Goal: Task Accomplishment & Management: Manage account settings

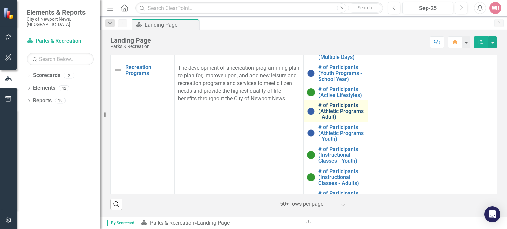
scroll to position [88, 0]
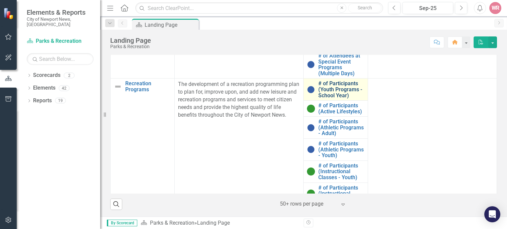
click at [326, 87] on link "# of Participants (Youth Programs - School Year)" at bounding box center [341, 90] width 46 height 18
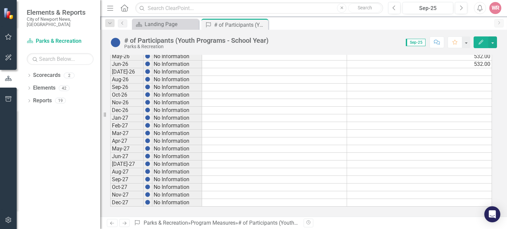
scroll to position [90, 0]
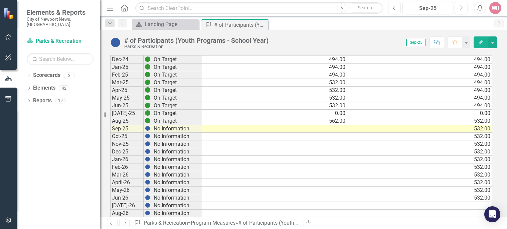
click at [336, 127] on td at bounding box center [274, 129] width 145 height 8
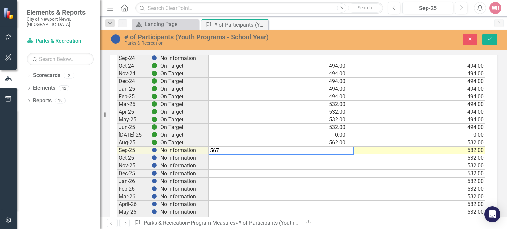
type textarea "567"
click at [117, 177] on div "Period Status Actual Target Jul-24 No Information Aug-24 No Information Sep-24 …" at bounding box center [117, 196] width 0 height 331
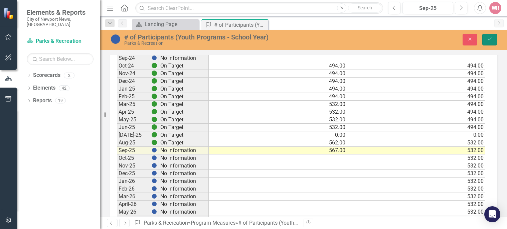
click at [490, 41] on icon "Save" at bounding box center [490, 39] width 6 height 5
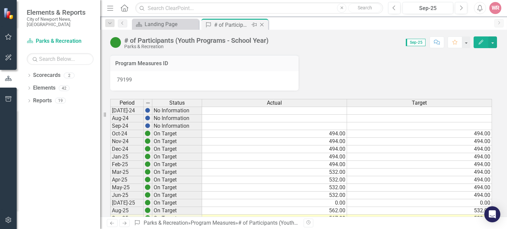
click at [261, 26] on icon "Close" at bounding box center [262, 24] width 7 height 5
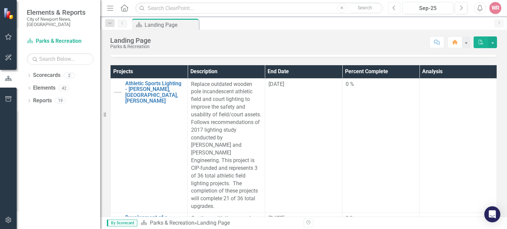
click at [393, 11] on button "Previous" at bounding box center [394, 8] width 12 height 12
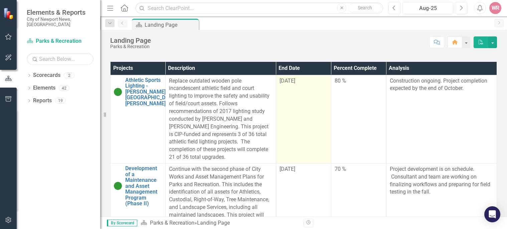
scroll to position [137, 0]
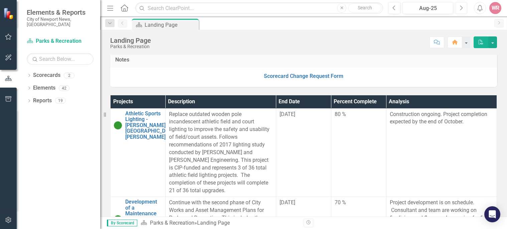
click at [460, 6] on icon "Next" at bounding box center [461, 8] width 4 height 6
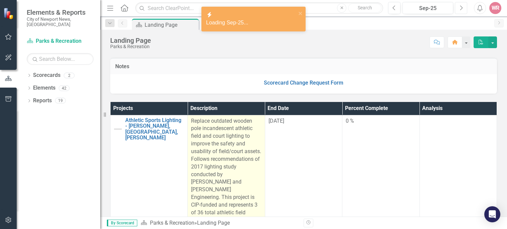
scroll to position [134, 0]
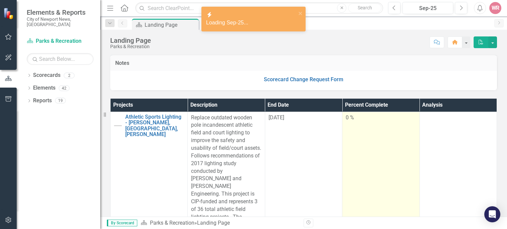
click at [344, 141] on td "0 %" at bounding box center [381, 179] width 77 height 134
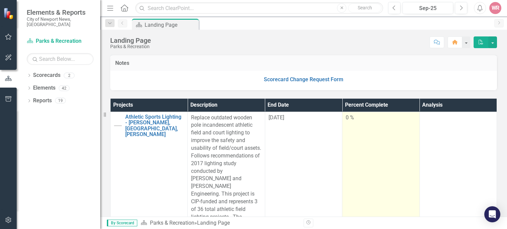
click at [345, 138] on td "0 %" at bounding box center [381, 179] width 77 height 134
click at [343, 126] on td "0 %" at bounding box center [381, 179] width 77 height 134
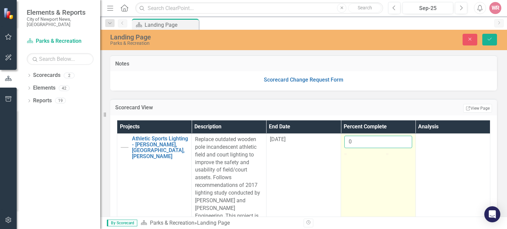
click at [351, 144] on input "0" at bounding box center [379, 142] width 68 height 12
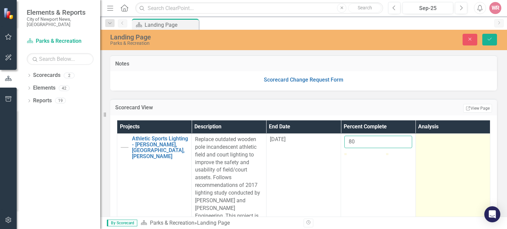
type input "80"
click at [434, 161] on td at bounding box center [453, 201] width 75 height 134
click at [427, 154] on td at bounding box center [453, 201] width 75 height 134
click at [419, 147] on div at bounding box center [453, 146] width 68 height 20
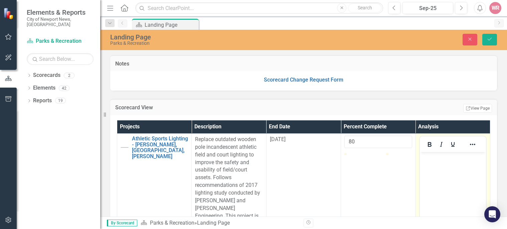
scroll to position [0, 0]
click at [438, 167] on body "Rich Text Area. Press ALT-0 for help." at bounding box center [453, 202] width 66 height 100
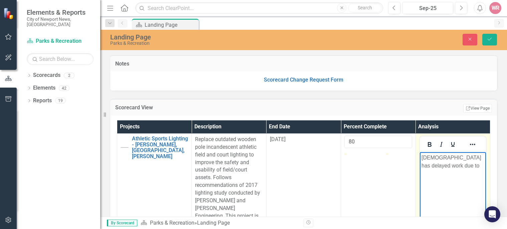
drag, startPoint x: 495, startPoint y: 169, endPoint x: 496, endPoint y: 166, distance: 3.4
click at [486, 167] on body "Contractor has delayed work due to" at bounding box center [453, 202] width 66 height 100
click at [484, 161] on p "Contractor has delayed work due to" at bounding box center [452, 162] width 63 height 16
click at [484, 159] on p "Contractor has delayed work due to" at bounding box center [452, 162] width 63 height 16
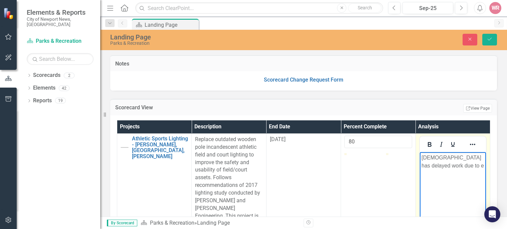
scroll to position [0, 6]
drag, startPoint x: 485, startPoint y: 168, endPoint x: 487, endPoint y: 164, distance: 4.5
click at [484, 168] on p "Contractor has delayed work due to electrical permit issues." at bounding box center [452, 166] width 63 height 24
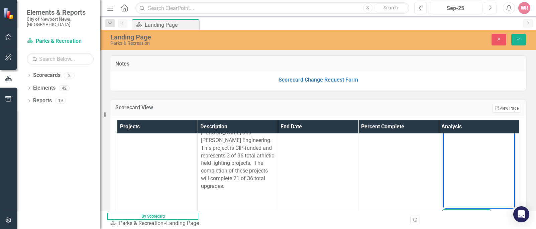
scroll to position [67, 0]
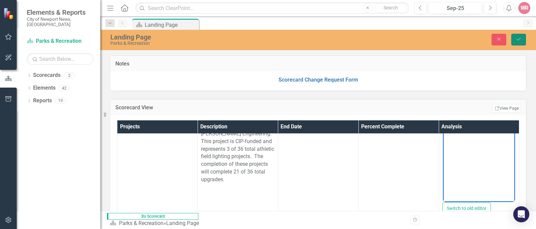
click at [507, 37] on icon "Save" at bounding box center [518, 39] width 6 height 5
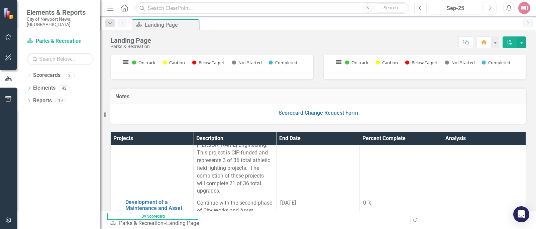
click at [421, 9] on icon "Previous" at bounding box center [420, 8] width 4 height 6
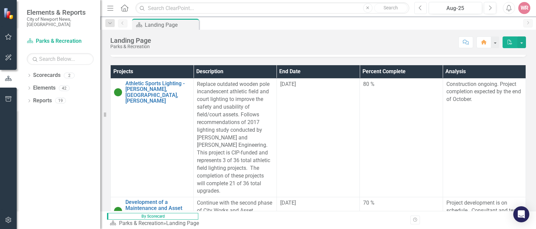
scroll to position [33, 0]
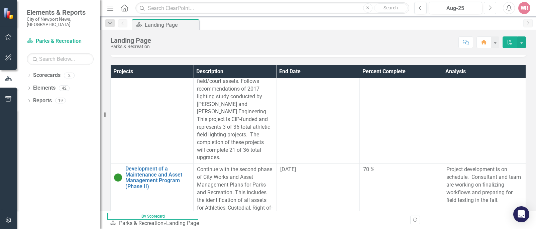
click at [491, 9] on icon "Next" at bounding box center [490, 8] width 4 height 6
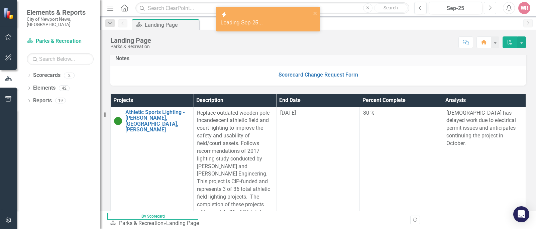
scroll to position [167, 0]
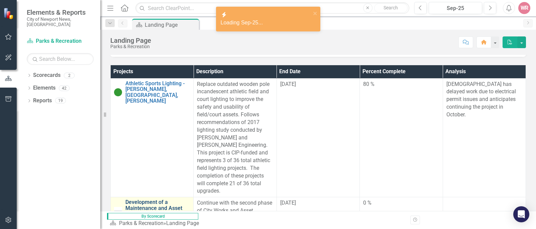
click at [154, 199] on link "Development of a Maintenance and Asset Management Program (Phase II)" at bounding box center [157, 210] width 64 height 23
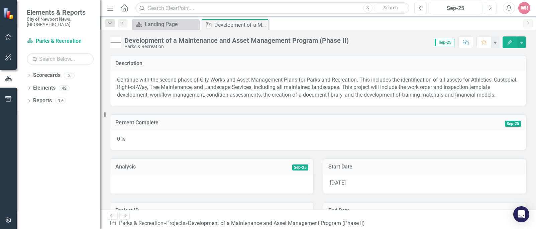
click at [148, 142] on div "0 %" at bounding box center [317, 139] width 415 height 19
click at [124, 144] on div "0 %" at bounding box center [317, 139] width 415 height 19
click at [127, 149] on div "0 %" at bounding box center [317, 139] width 415 height 19
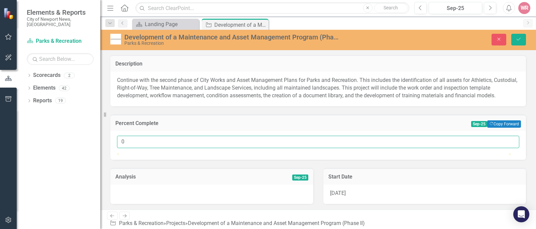
drag, startPoint x: 122, startPoint y: 149, endPoint x: 126, endPoint y: 146, distance: 4.8
click at [122, 148] on input "0" at bounding box center [318, 142] width 402 height 12
drag, startPoint x: 127, startPoint y: 146, endPoint x: 117, endPoint y: 147, distance: 9.5
click at [117, 148] on input "0" at bounding box center [318, 142] width 402 height 12
drag, startPoint x: 125, startPoint y: 147, endPoint x: 125, endPoint y: 143, distance: 4.0
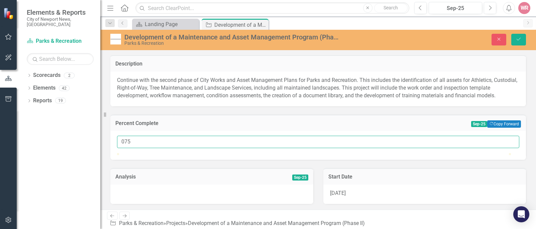
click at [125, 145] on input "075" at bounding box center [318, 142] width 402 height 12
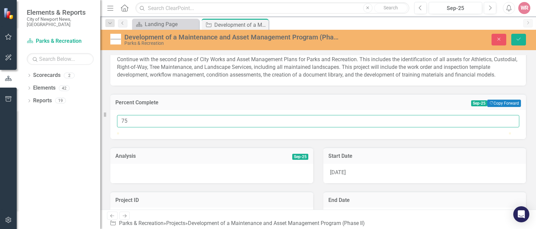
scroll to position [100, 0]
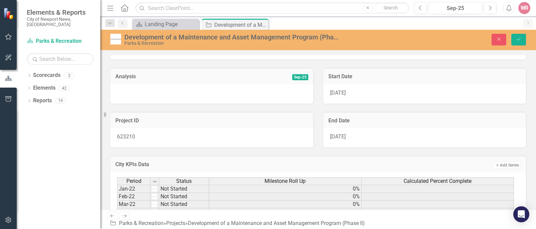
type input "75"
click at [167, 104] on div at bounding box center [211, 93] width 203 height 19
click at [169, 104] on div at bounding box center [211, 93] width 203 height 19
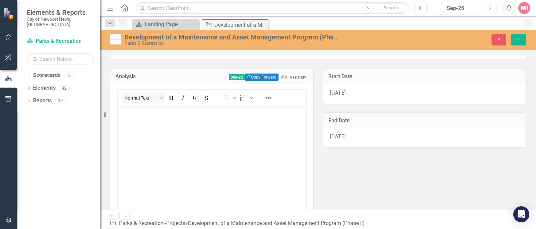
scroll to position [0, 0]
click at [172, 128] on body "Rich Text Area. Press ALT-0 for help." at bounding box center [212, 155] width 188 height 100
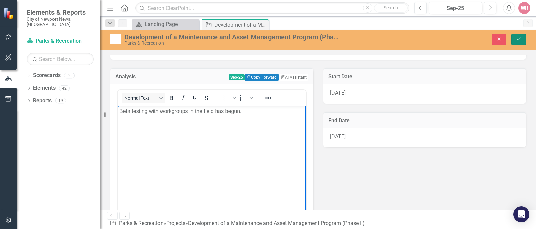
click at [507, 41] on icon "Save" at bounding box center [518, 39] width 6 height 5
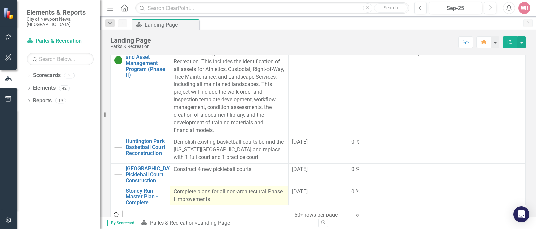
scroll to position [67, 0]
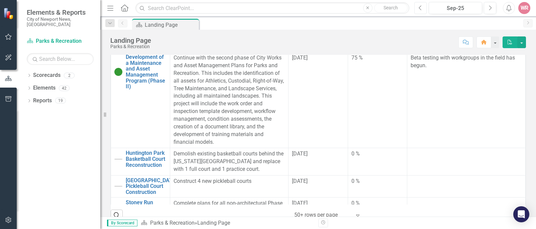
click at [418, 11] on button "Previous" at bounding box center [420, 8] width 12 height 12
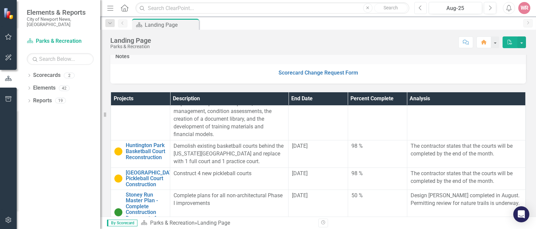
scroll to position [134, 0]
click at [494, 10] on button "Next" at bounding box center [490, 8] width 12 height 12
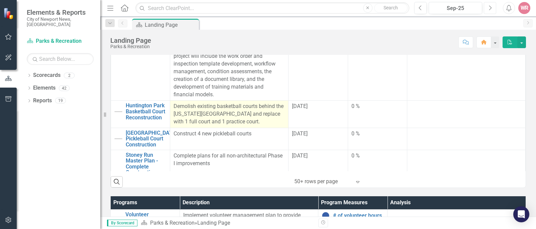
scroll to position [67, 0]
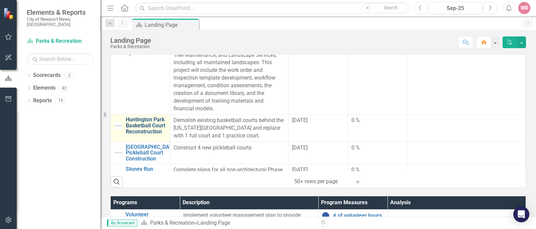
click at [146, 127] on link "Huntington Park Basketball Court Reconstruction" at bounding box center [146, 126] width 41 height 18
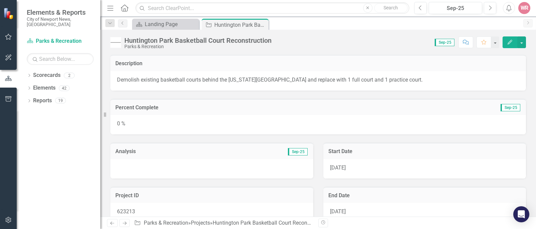
click at [294, 127] on div "0 %" at bounding box center [317, 124] width 415 height 19
click at [155, 125] on div "0 %" at bounding box center [317, 124] width 415 height 19
click at [155, 126] on div "0 %" at bounding box center [317, 124] width 415 height 19
click at [285, 122] on div "0 %" at bounding box center [317, 124] width 415 height 19
click at [128, 124] on div "0 %" at bounding box center [317, 124] width 415 height 19
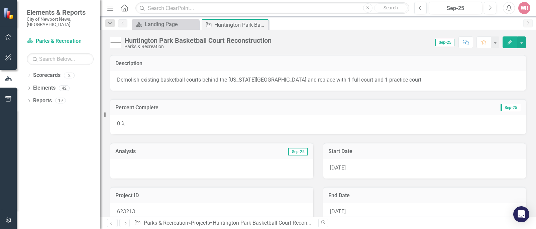
click at [128, 124] on div "0 %" at bounding box center [317, 124] width 415 height 19
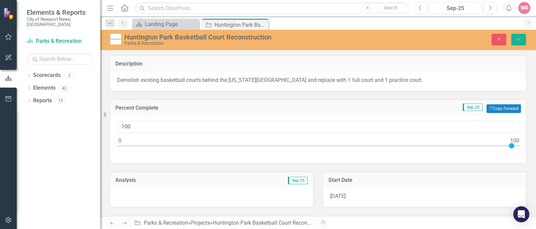
type input "99"
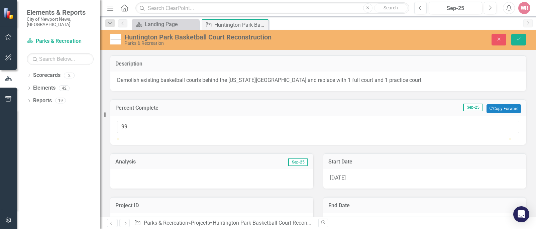
drag, startPoint x: 324, startPoint y: 144, endPoint x: 509, endPoint y: 148, distance: 185.2
click at [509, 138] on div at bounding box center [318, 138] width 402 height 0
click at [148, 188] on div at bounding box center [211, 178] width 203 height 19
click at [149, 188] on div at bounding box center [211, 178] width 203 height 19
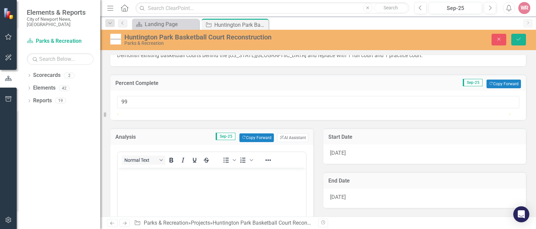
scroll to position [67, 0]
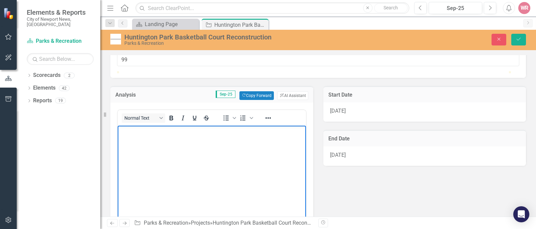
click at [147, 145] on body "Rich Text Area. Press ALT-0 for help." at bounding box center [212, 175] width 188 height 100
click at [143, 131] on p "Final punchlist items are being completed." at bounding box center [211, 131] width 185 height 8
click at [144, 133] on p "Final punchlist items are being completed." at bounding box center [211, 131] width 185 height 8
drag, startPoint x: 146, startPoint y: 131, endPoint x: 149, endPoint y: 129, distance: 4.1
click at [147, 130] on p "Final punchlist items are being completed." at bounding box center [211, 131] width 185 height 8
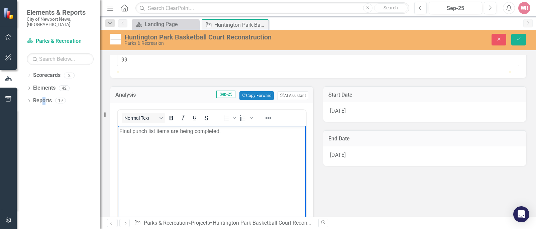
click at [44, 136] on div "Dropdown Scorecards 2 Dropdown City of Newport News, VA Parks & Recreation Drop…" at bounding box center [59, 149] width 84 height 159
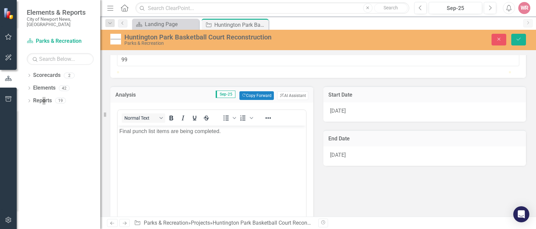
click at [208, 140] on body "Final punch list items are being completed." at bounding box center [212, 175] width 188 height 100
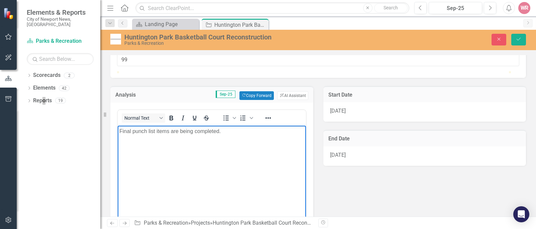
drag, startPoint x: 223, startPoint y: 130, endPoint x: 226, endPoint y: 279, distance: 149.4
click at [118, 126] on html "Final punch list items are being completed." at bounding box center [212, 175] width 188 height 100
copy p "Final punch list items are being completed."
drag, startPoint x: 518, startPoint y: 39, endPoint x: 512, endPoint y: 43, distance: 8.0
click at [519, 39] on icon "Save" at bounding box center [518, 39] width 6 height 5
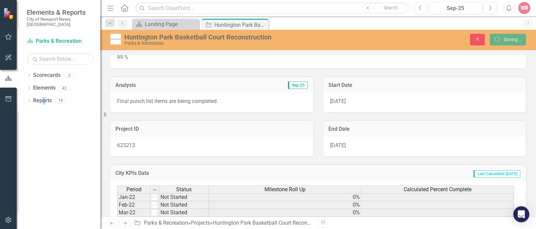
scroll to position [67, 0]
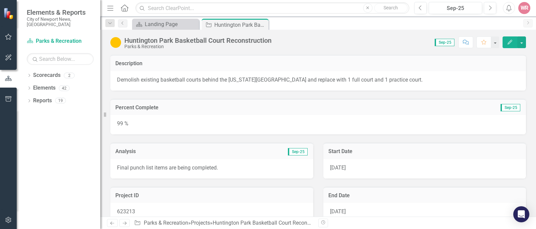
drag, startPoint x: 265, startPoint y: 22, endPoint x: 259, endPoint y: 29, distance: 8.8
click at [0, 0] on icon "Close" at bounding box center [0, 0] width 0 height 0
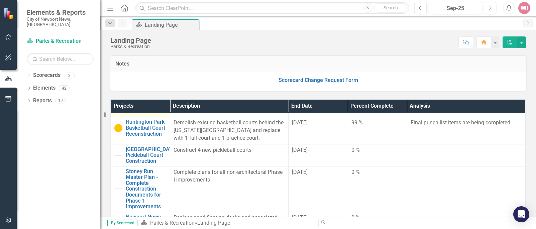
scroll to position [167, 0]
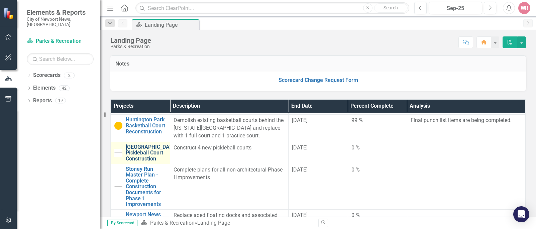
click at [137, 150] on link "[GEOGRAPHIC_DATA] Pickleball Court Construction" at bounding box center [151, 153] width 51 height 18
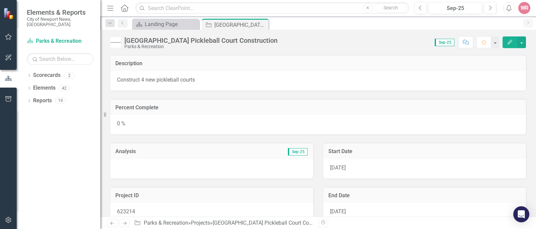
click at [150, 162] on div at bounding box center [211, 168] width 203 height 19
click at [151, 171] on div at bounding box center [211, 168] width 203 height 19
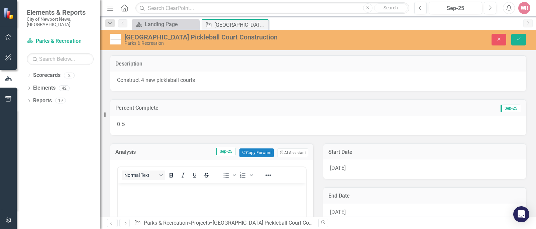
click at [133, 196] on body "Rich Text Area. Press ALT-0 for help." at bounding box center [212, 232] width 188 height 100
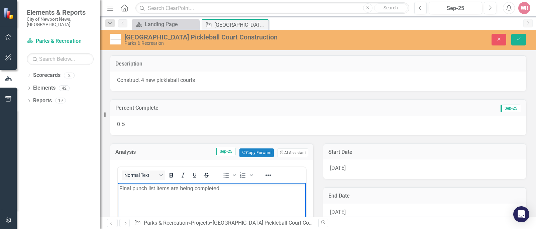
click at [148, 127] on div "0 %" at bounding box center [317, 125] width 415 height 19
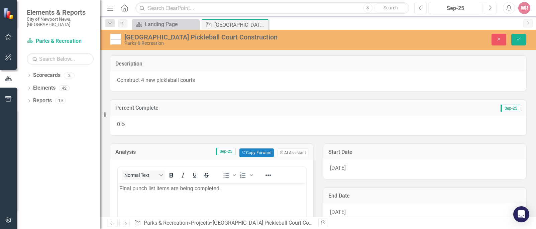
click at [148, 127] on div "0 %" at bounding box center [317, 125] width 415 height 19
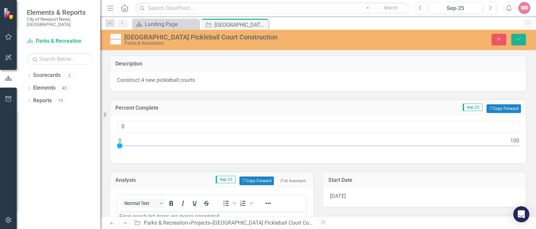
type input "72"
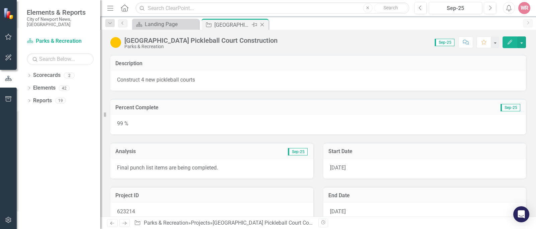
click at [263, 25] on icon "Close" at bounding box center [262, 24] width 7 height 5
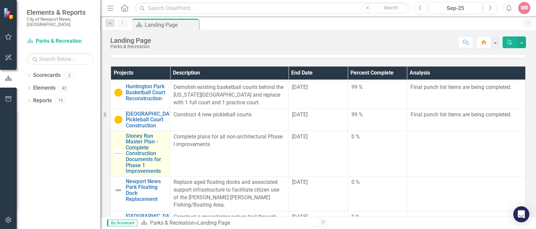
scroll to position [167, 0]
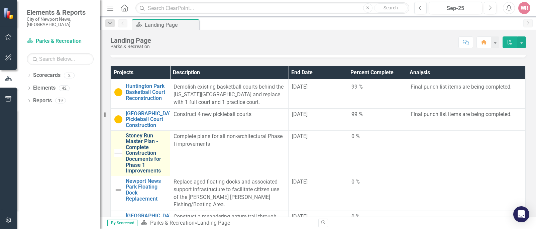
click at [147, 144] on link "Stoney Run Master Plan - Complete Construction Documents for Phase 1 Improvemen…" at bounding box center [146, 153] width 41 height 41
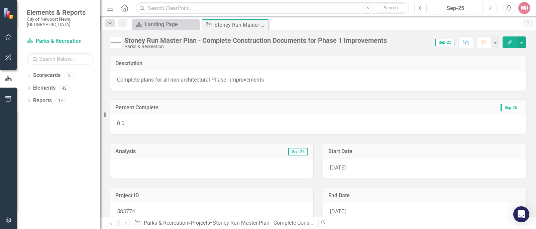
click at [418, 9] on icon "Previous" at bounding box center [420, 8] width 4 height 6
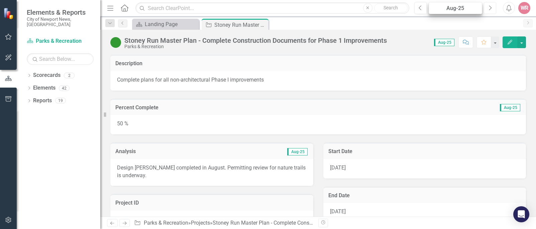
drag, startPoint x: 489, startPoint y: 7, endPoint x: 474, endPoint y: 12, distance: 16.2
click at [489, 7] on icon "Next" at bounding box center [490, 8] width 4 height 6
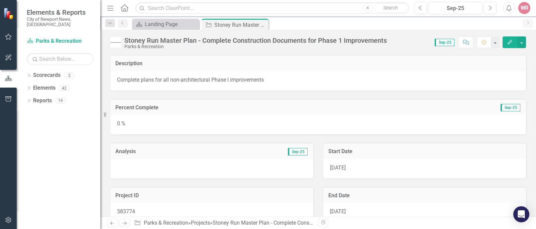
click at [133, 166] on div at bounding box center [211, 168] width 203 height 19
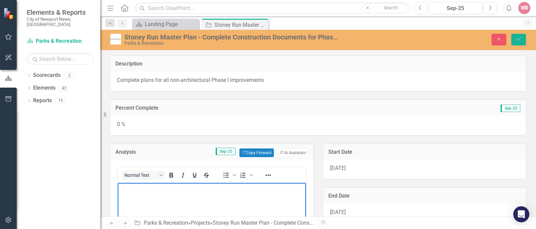
click at [139, 192] on body "Rich Text Area. Press ALT-0 for help." at bounding box center [212, 232] width 188 height 100
click at [170, 188] on p "ROW cost estimates have been received and 60% design plans." at bounding box center [211, 188] width 185 height 8
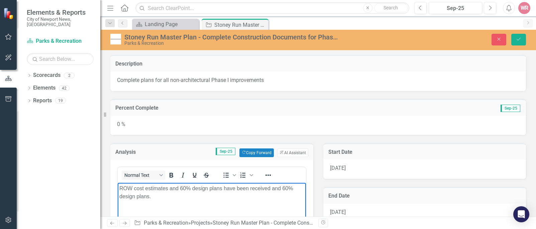
drag, startPoint x: 227, startPoint y: 195, endPoint x: 272, endPoint y: 187, distance: 46.3
click at [273, 186] on p "ROW cost estimates and 60% design plans have been received and 60% design plans." at bounding box center [211, 192] width 185 height 16
click at [520, 39] on icon "Save" at bounding box center [518, 39] width 6 height 5
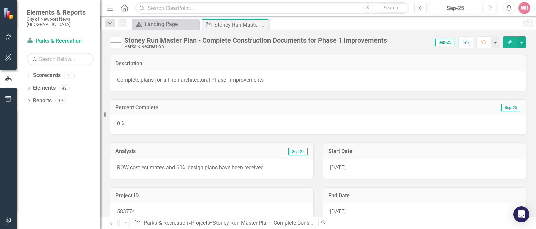
click at [422, 7] on icon "Previous" at bounding box center [420, 8] width 4 height 6
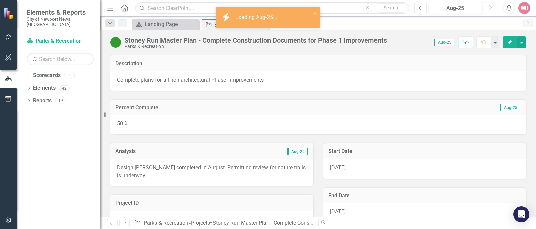
click at [488, 6] on icon "Next" at bounding box center [490, 8] width 4 height 6
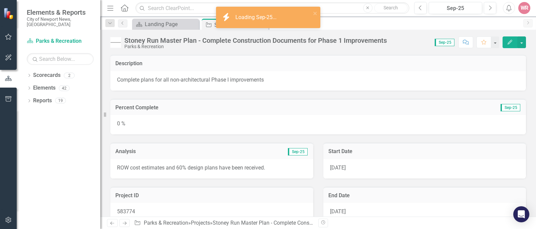
click at [367, 123] on div "0 %" at bounding box center [317, 124] width 415 height 19
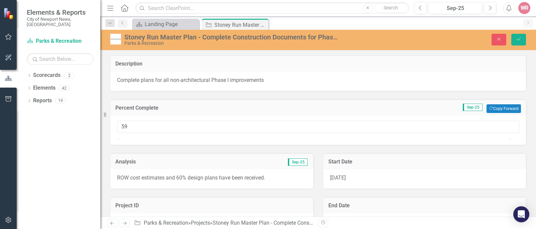
type input "60"
drag, startPoint x: 123, startPoint y: 145, endPoint x: 353, endPoint y: 152, distance: 230.4
click at [353, 145] on div "60" at bounding box center [317, 130] width 415 height 29
click at [520, 42] on button "Save" at bounding box center [518, 40] width 15 height 12
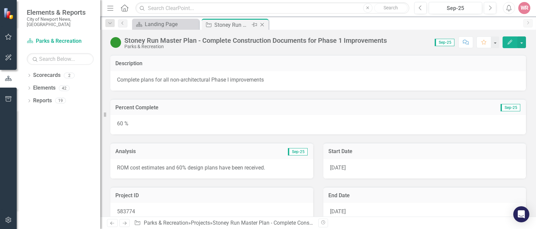
click at [262, 23] on icon "Close" at bounding box center [262, 24] width 7 height 5
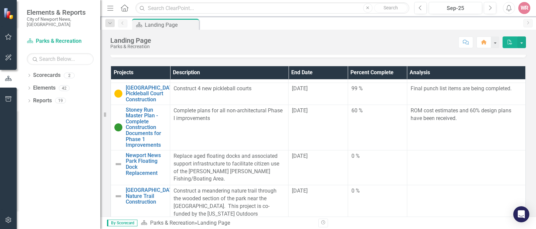
scroll to position [201, 0]
